Goal: Check status: Check status

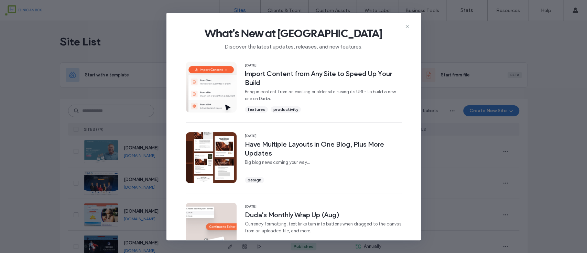
click at [145, 155] on div "What's New at [GEOGRAPHIC_DATA] Discover the latest updates, releases, and new …" at bounding box center [293, 126] width 587 height 253
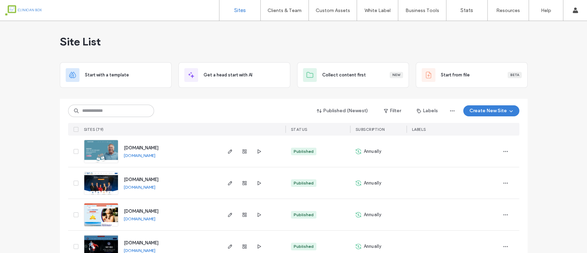
drag, startPoint x: 133, startPoint y: 151, endPoint x: 142, endPoint y: 155, distance: 9.8
click at [133, 151] on div "[DOMAIN_NAME] [DOMAIN_NAME]" at bounding box center [169, 150] width 102 height 31
click at [142, 155] on link "[DOMAIN_NAME]" at bounding box center [140, 155] width 32 height 5
click at [463, 11] on label "Stats" at bounding box center [466, 10] width 13 height 6
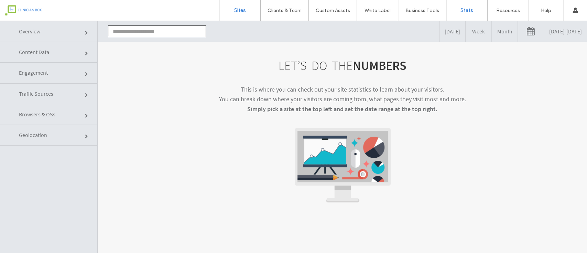
click at [238, 6] on link "Sites" at bounding box center [239, 10] width 41 height 21
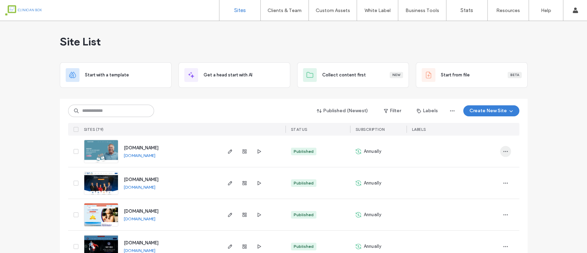
click at [502, 149] on icon "button" at bounding box center [504, 150] width 5 height 5
click at [465, 208] on span "Site Dashboard" at bounding box center [476, 207] width 32 height 7
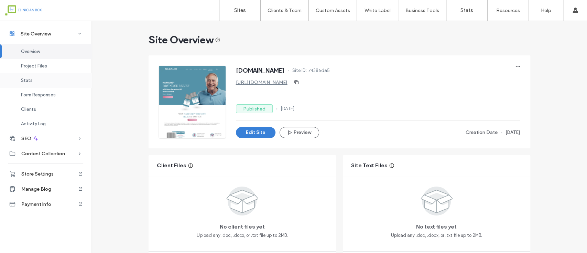
click at [26, 78] on span "Stats" at bounding box center [27, 80] width 12 height 5
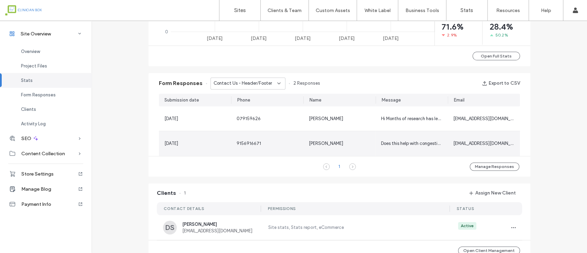
scroll to position [393, 0]
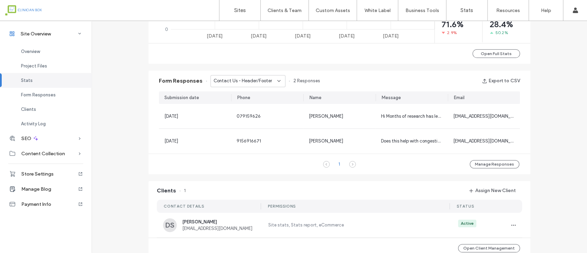
click at [402, 163] on div "1 Manage Responses" at bounding box center [338, 163] width 381 height 21
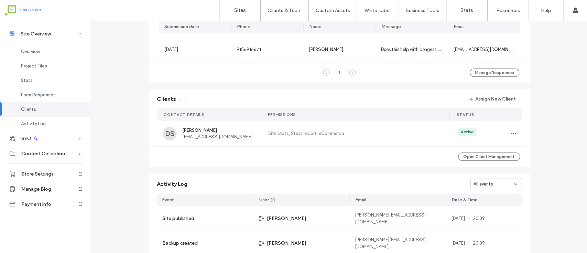
scroll to position [576, 0]
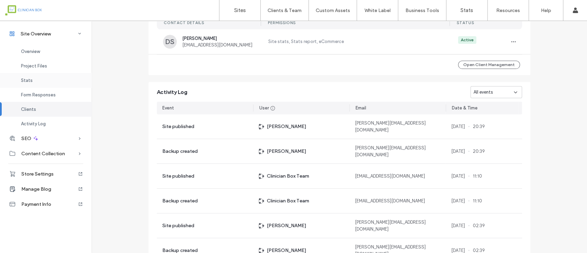
click at [31, 82] on span "Stats" at bounding box center [27, 80] width 12 height 5
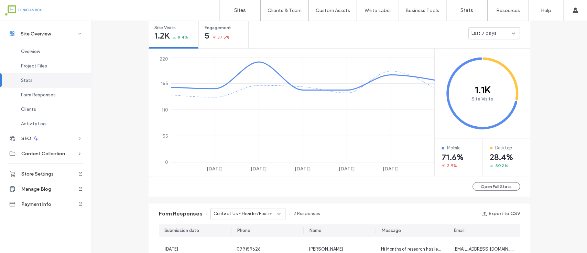
scroll to position [255, 0]
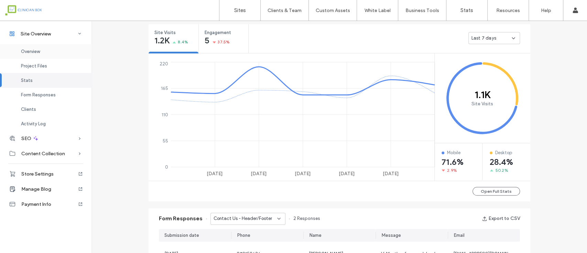
click at [37, 48] on div "Overview" at bounding box center [45, 51] width 91 height 14
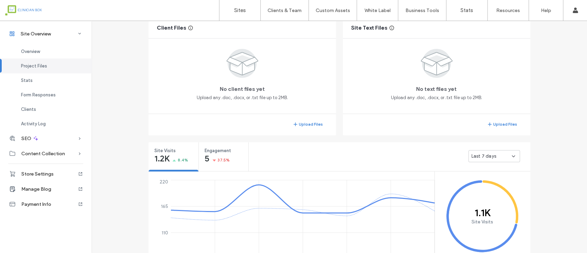
scroll to position [183, 0]
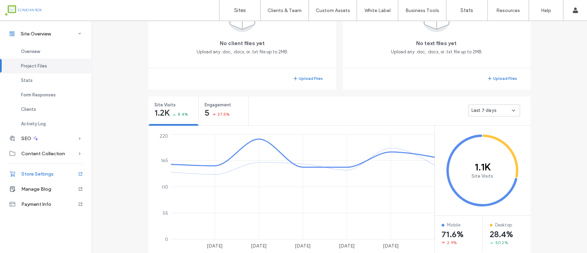
click at [38, 172] on span "Store Settings" at bounding box center [37, 174] width 32 height 6
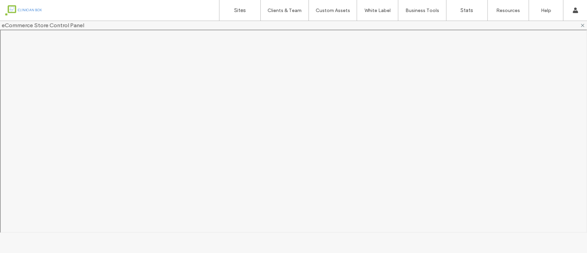
scroll to position [0, 0]
click at [184, 12] on div "Sites Clients & Team Client Management Team Permissions Custom Assets Custom Te…" at bounding box center [293, 10] width 587 height 21
